Goal: Use online tool/utility: Utilize a website feature to perform a specific function

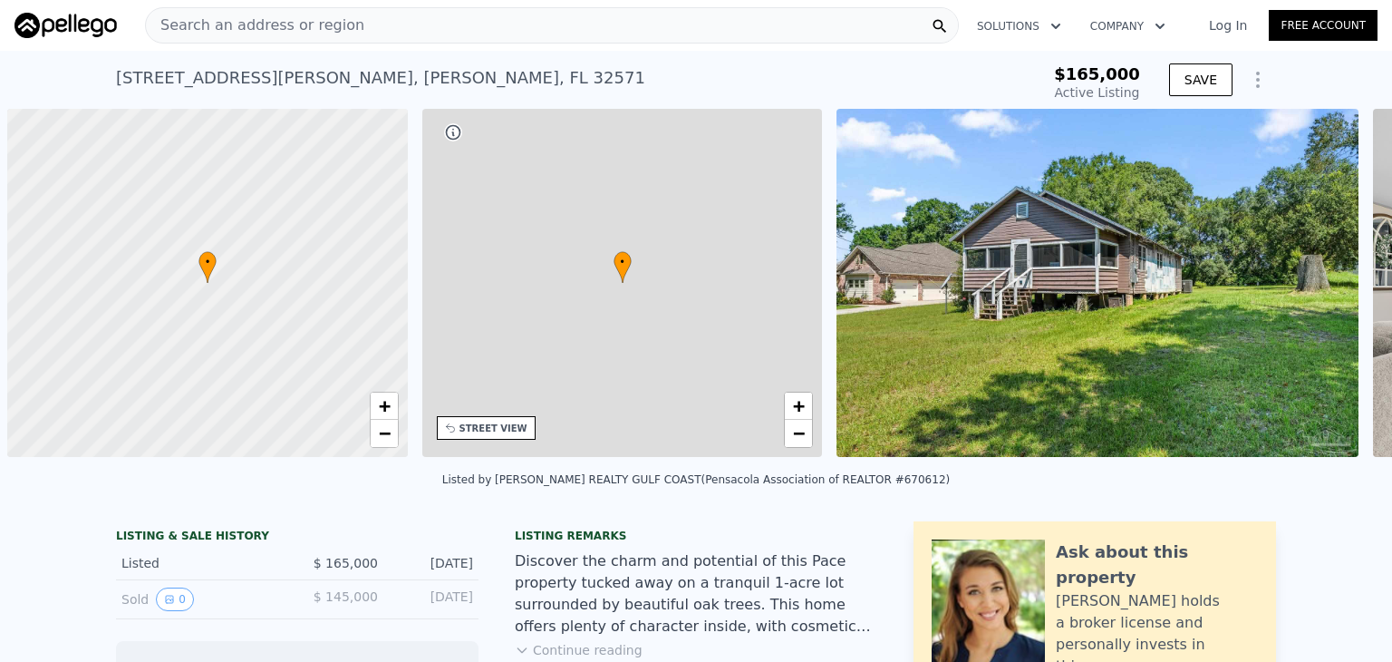
scroll to position [0, 7]
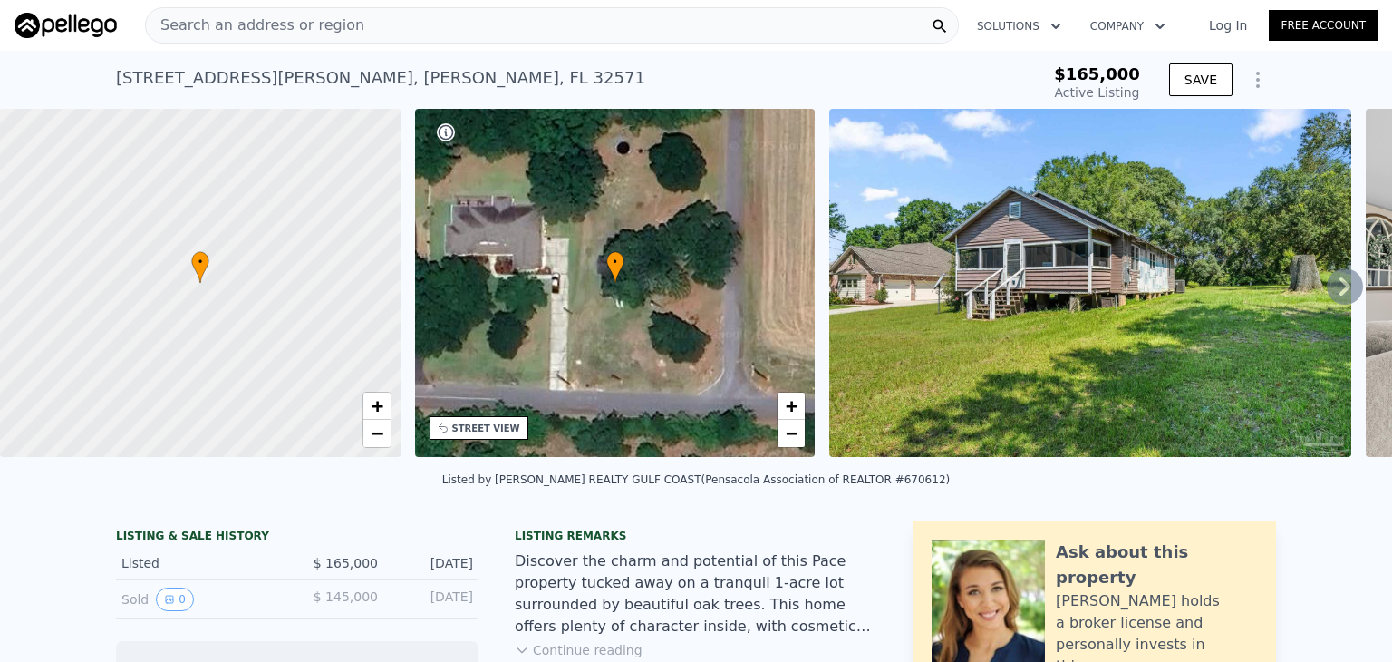
click at [1340, 290] on icon at bounding box center [1345, 286] width 11 height 18
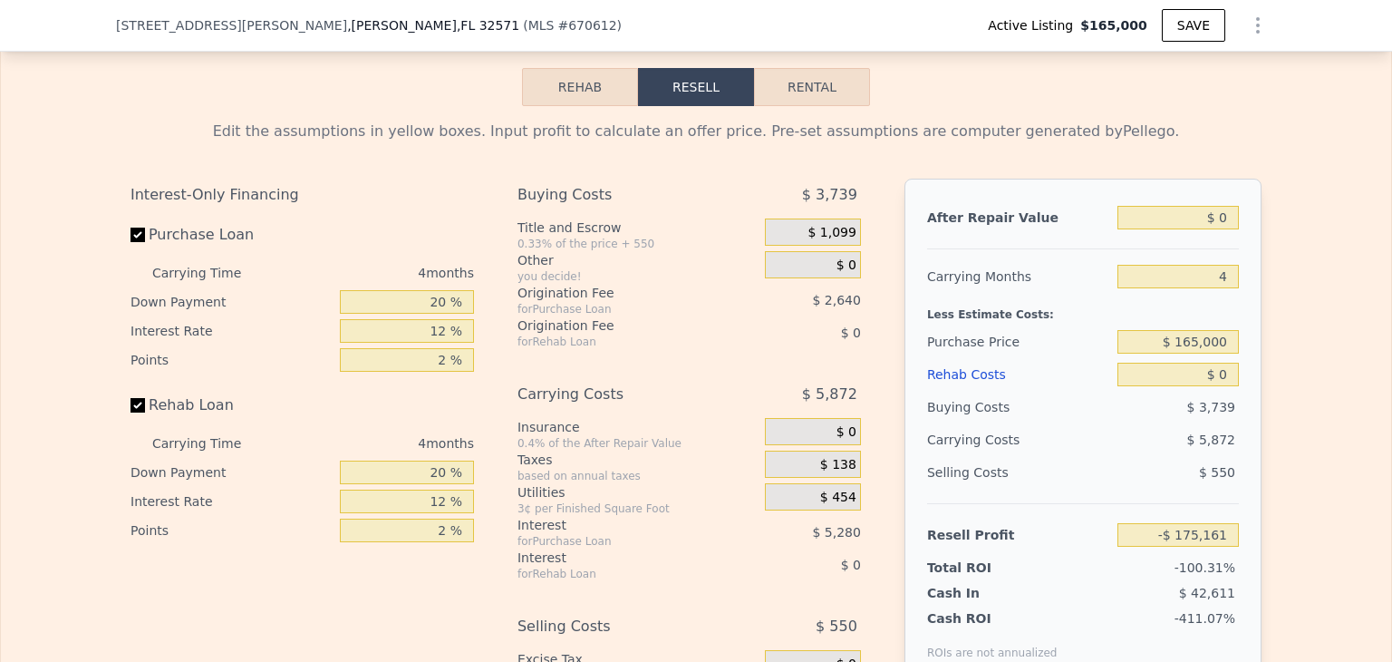
scroll to position [2593, 0]
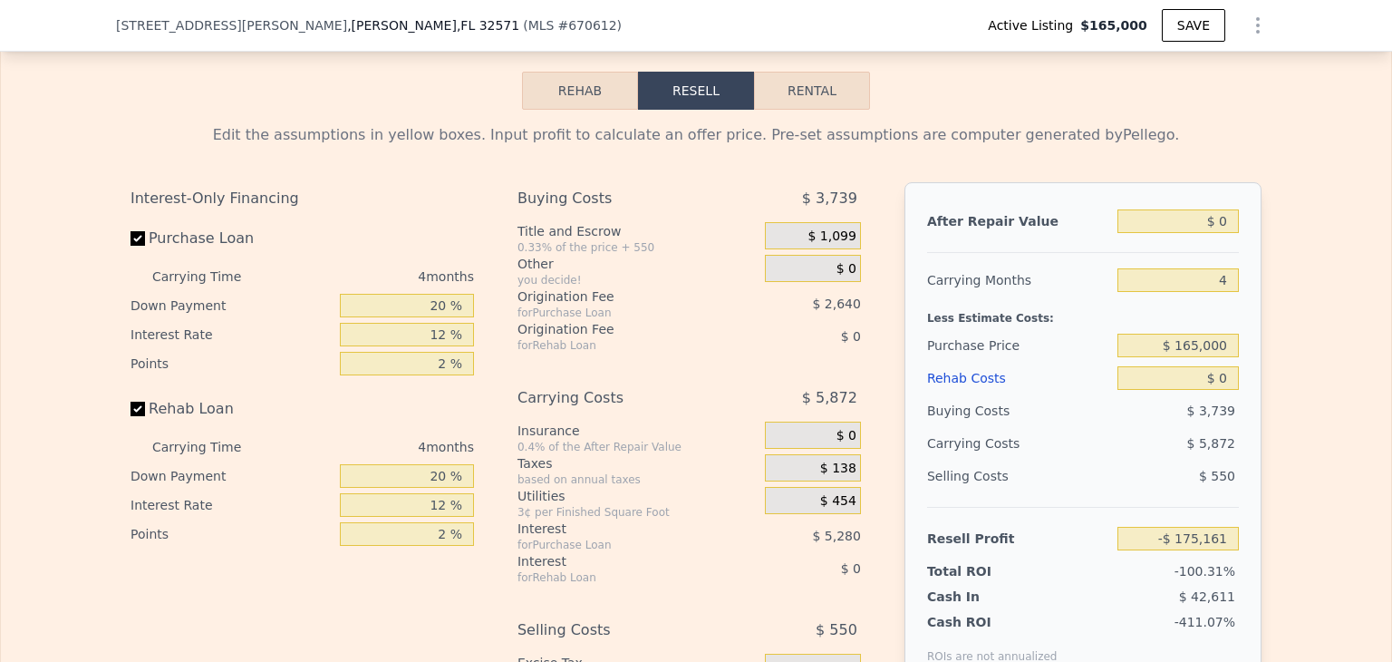
click at [828, 110] on button "Rental" at bounding box center [812, 91] width 116 height 38
select select "30"
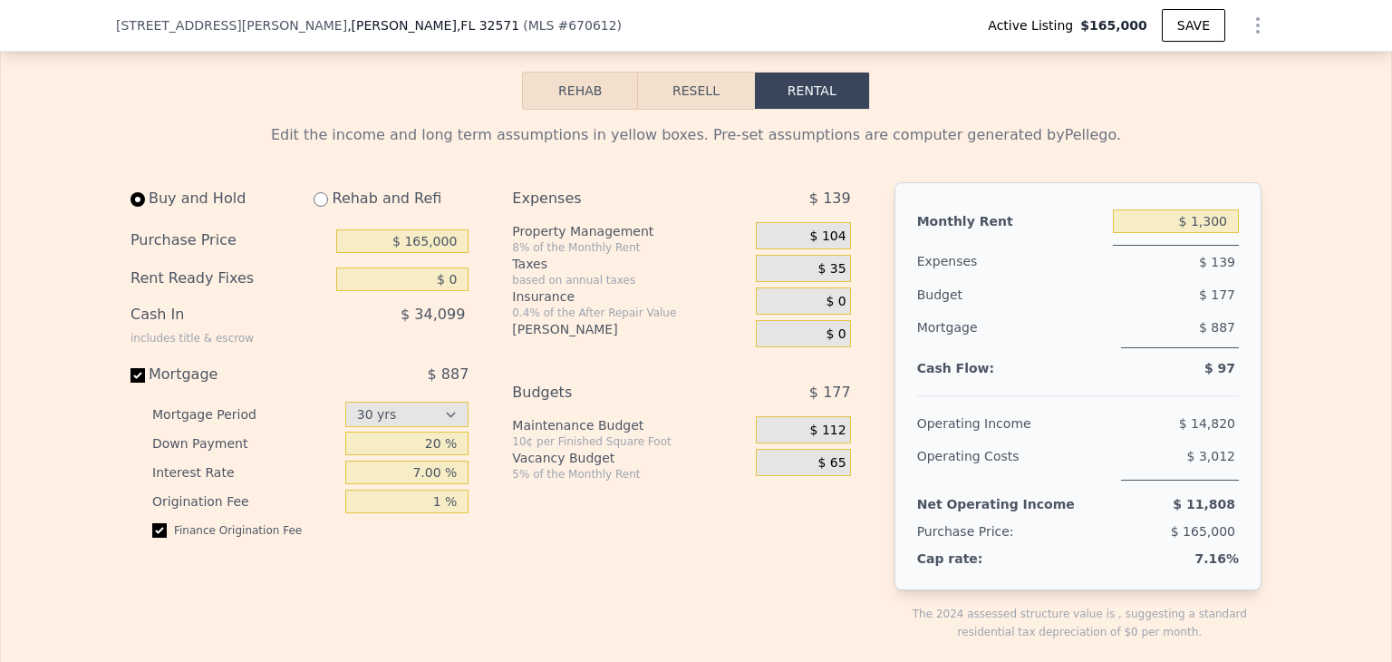
click at [346, 215] on div "Rehab and Refi" at bounding box center [383, 198] width 169 height 33
click at [314, 207] on input "radio" at bounding box center [321, 199] width 15 height 15
radio input "true"
select select "30"
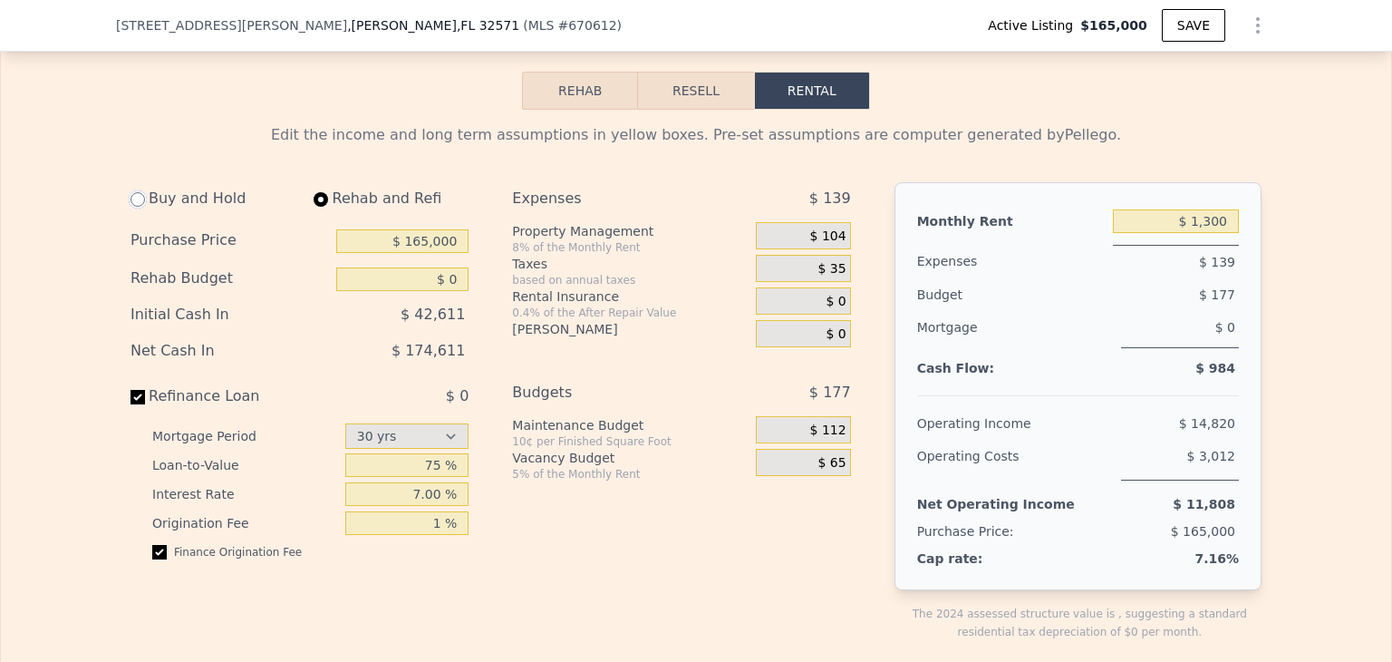
click at [136, 207] on input "radio" at bounding box center [138, 199] width 15 height 15
radio input "true"
select select "30"
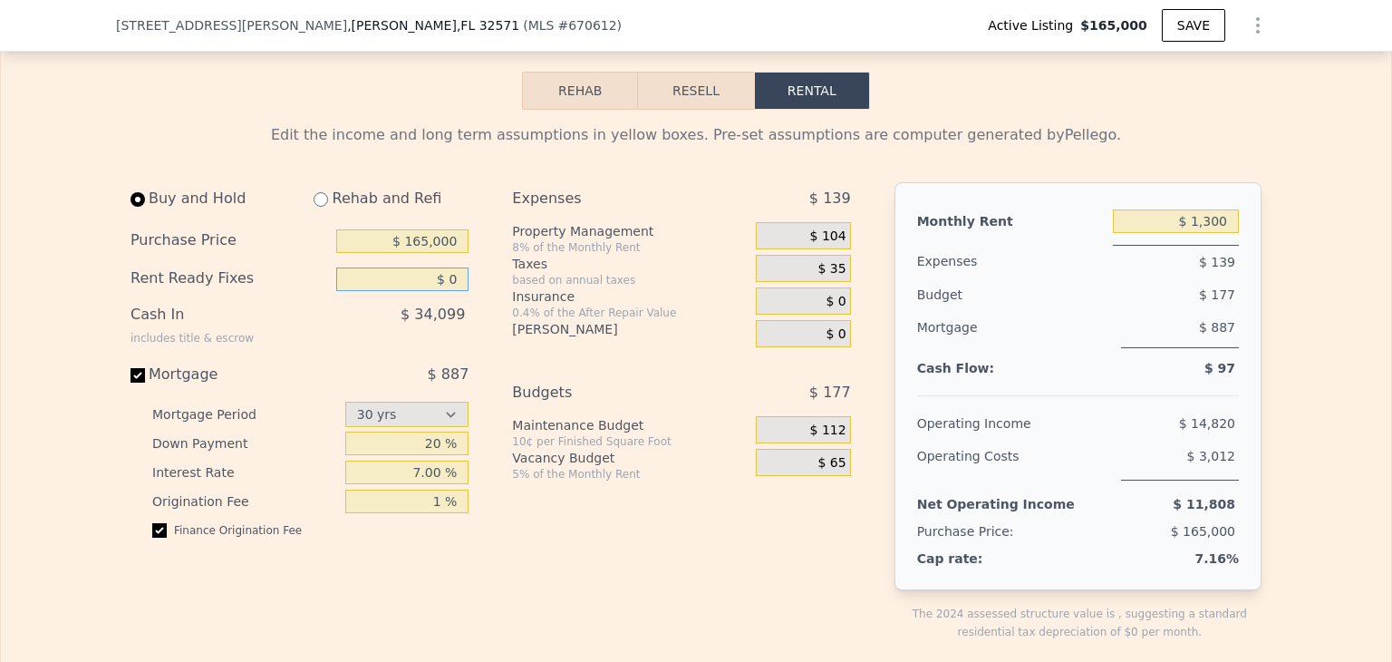
click at [441, 291] on input "$ 0" at bounding box center [402, 279] width 132 height 24
type input "$ 20,000"
click at [382, 345] on div "$ 54,099" at bounding box center [365, 321] width 208 height 47
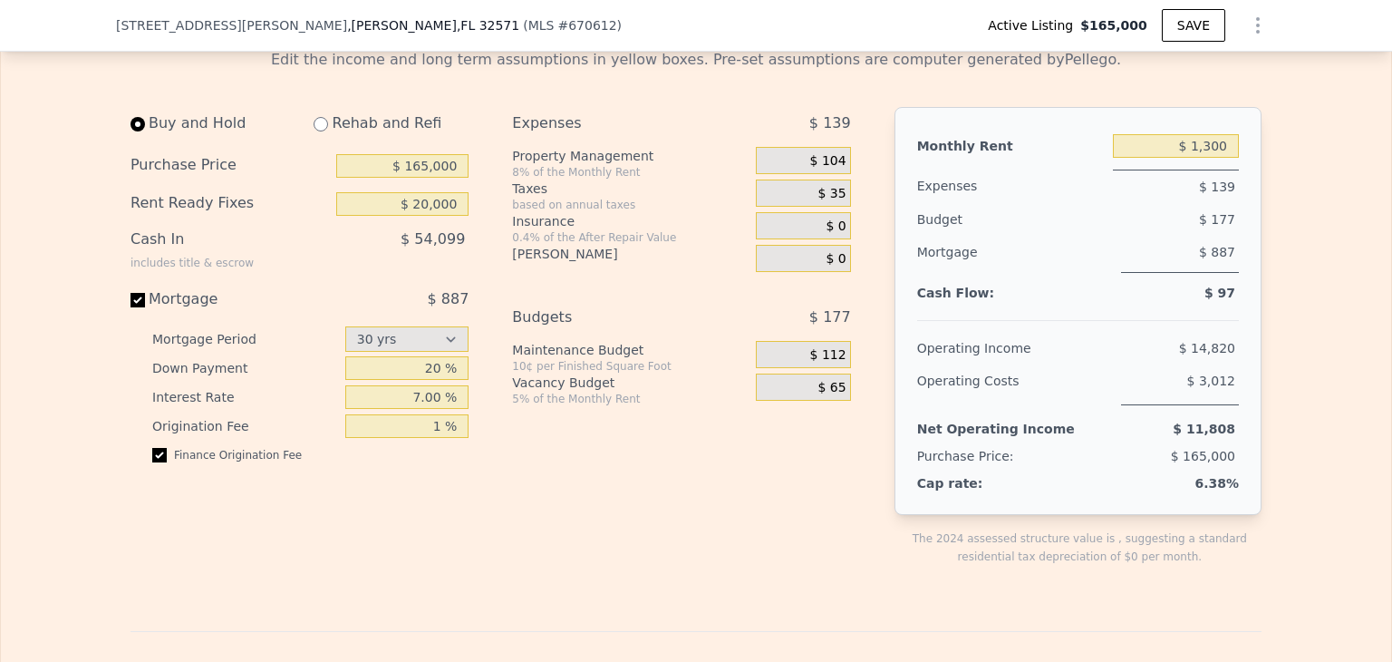
scroll to position [2671, 0]
click at [1211, 155] on input "$ 1,300" at bounding box center [1176, 143] width 126 height 24
click at [1287, 192] on div "Edit the income and long term assumptions in yellow boxes. Pre-set assumptions …" at bounding box center [696, 648] width 1390 height 1232
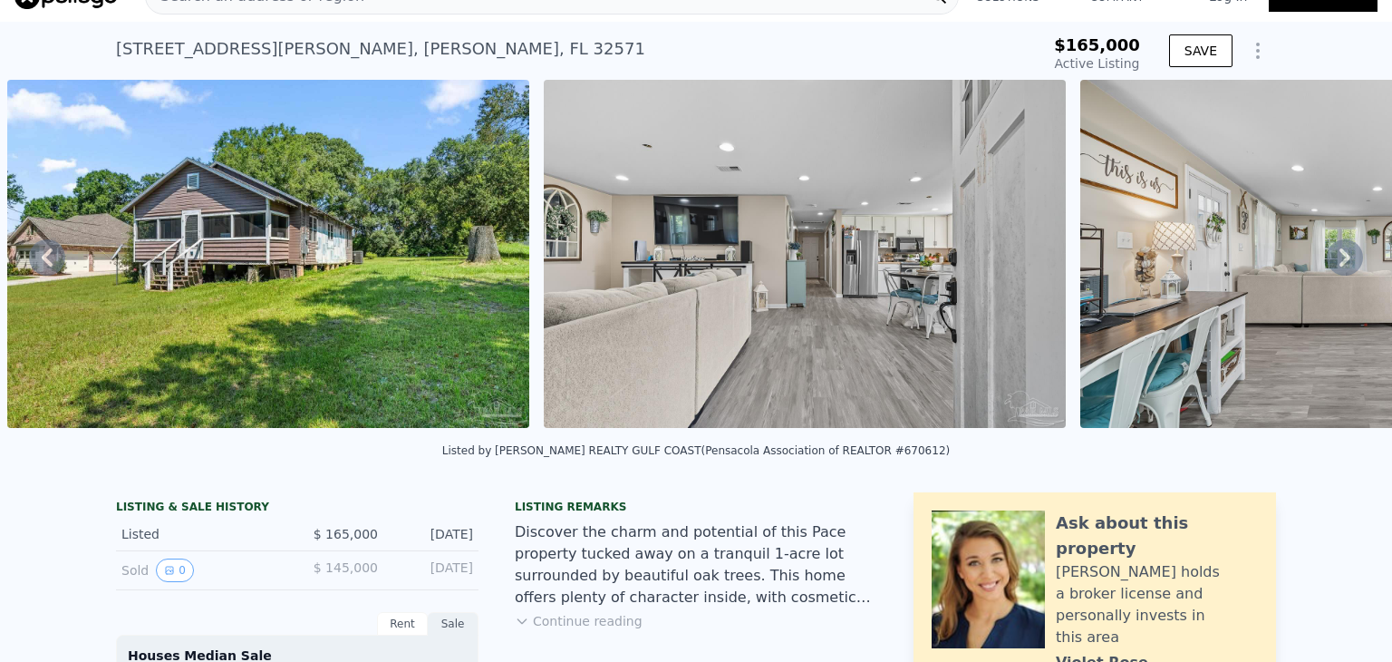
scroll to position [0, 0]
